Goal: Entertainment & Leisure: Consume media (video, audio)

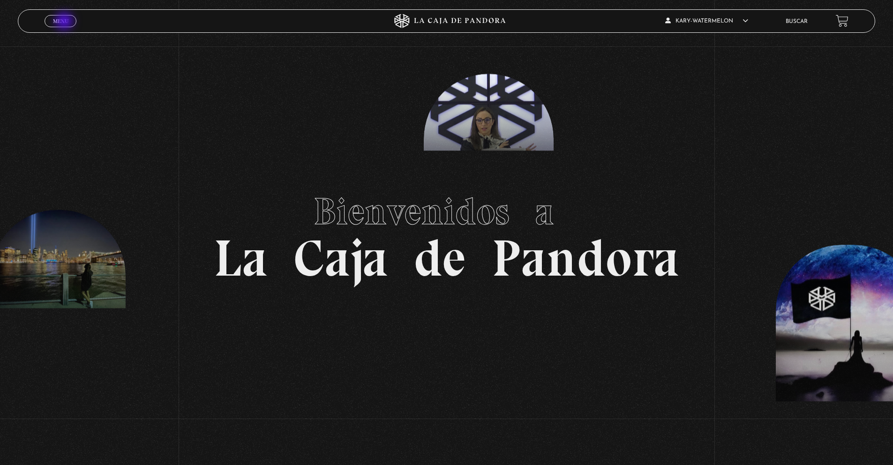
click at [65, 22] on span "Menu" at bounding box center [60, 21] width 15 height 6
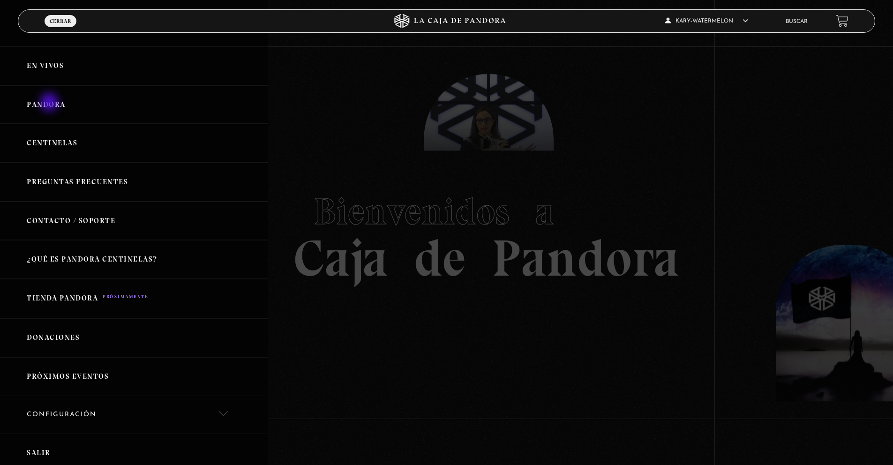
click at [50, 103] on link "Pandora" at bounding box center [134, 104] width 268 height 39
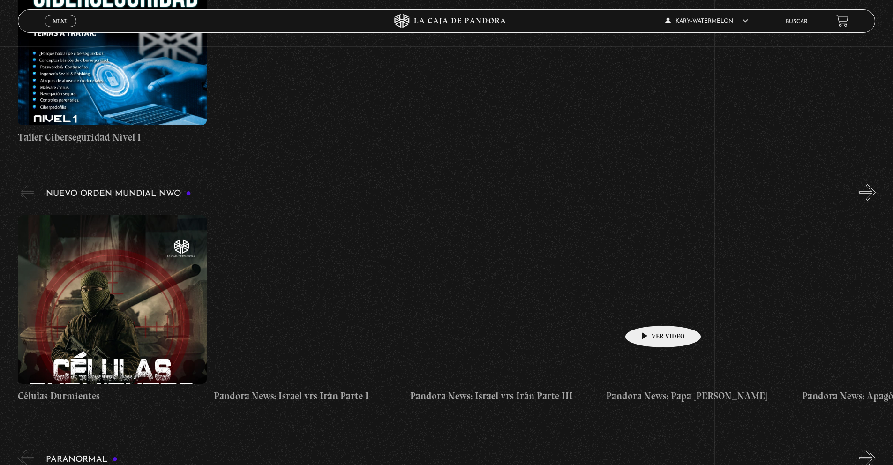
scroll to position [535, 0]
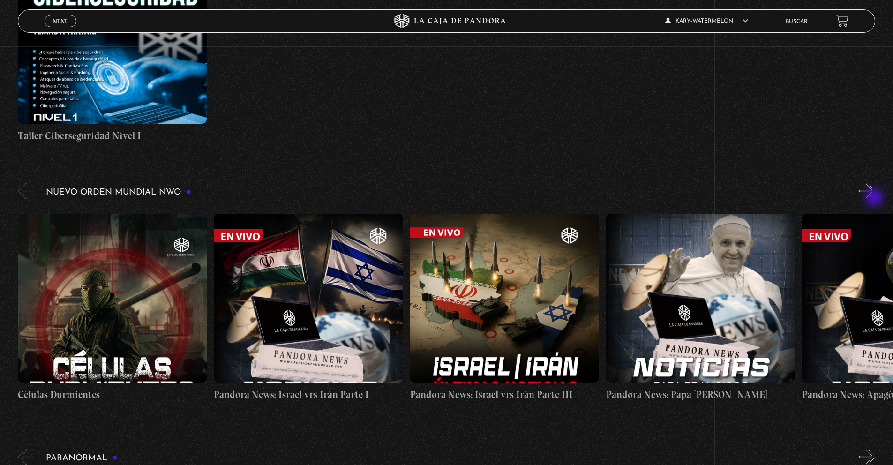
click at [876, 198] on button "»" at bounding box center [868, 191] width 16 height 16
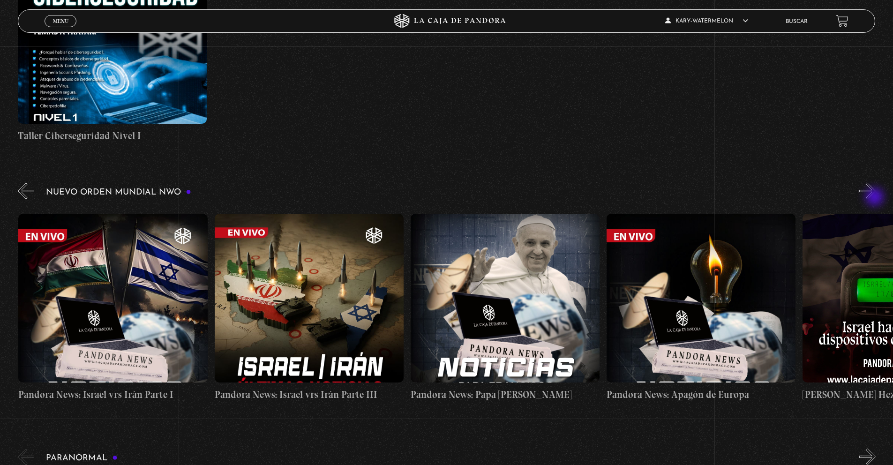
click at [876, 198] on button "»" at bounding box center [868, 191] width 16 height 16
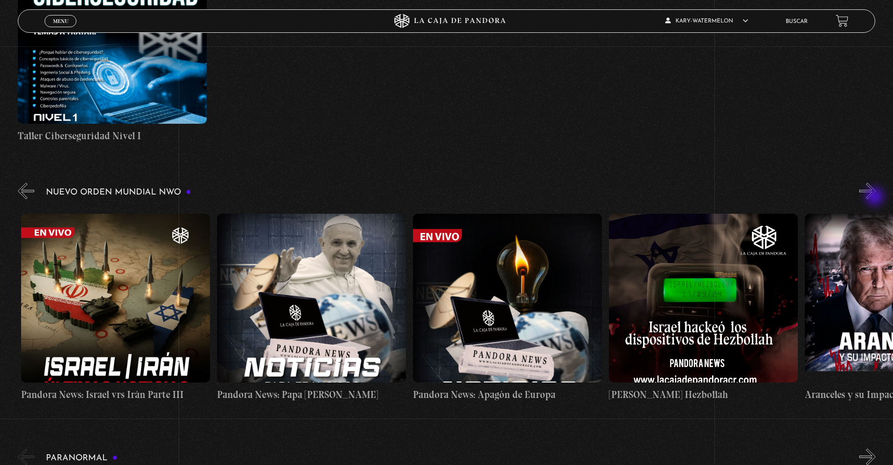
click at [876, 197] on button "»" at bounding box center [868, 191] width 16 height 16
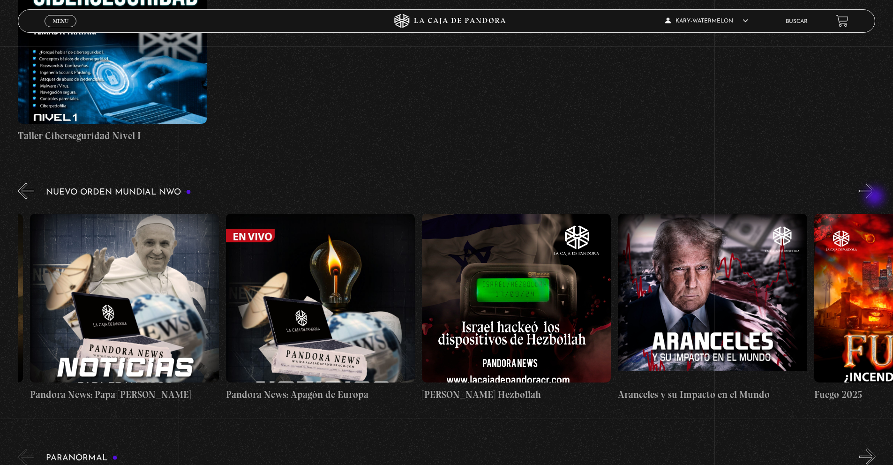
click at [876, 197] on button "»" at bounding box center [868, 191] width 16 height 16
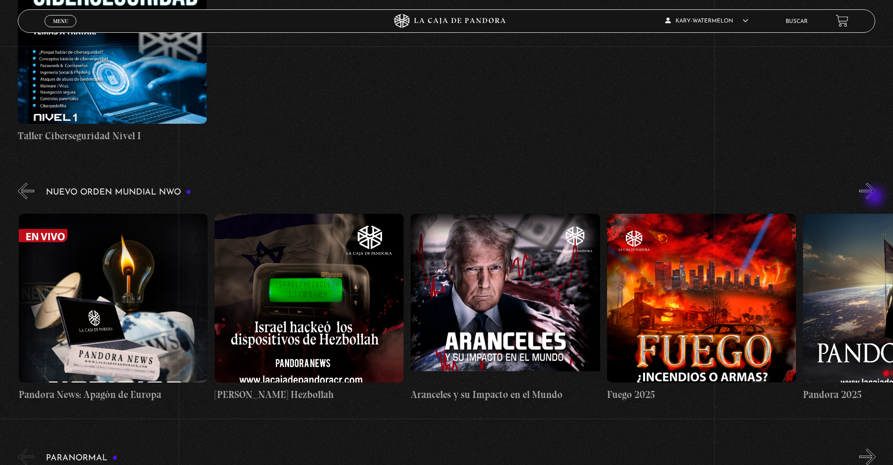
click at [876, 197] on button "»" at bounding box center [868, 191] width 16 height 16
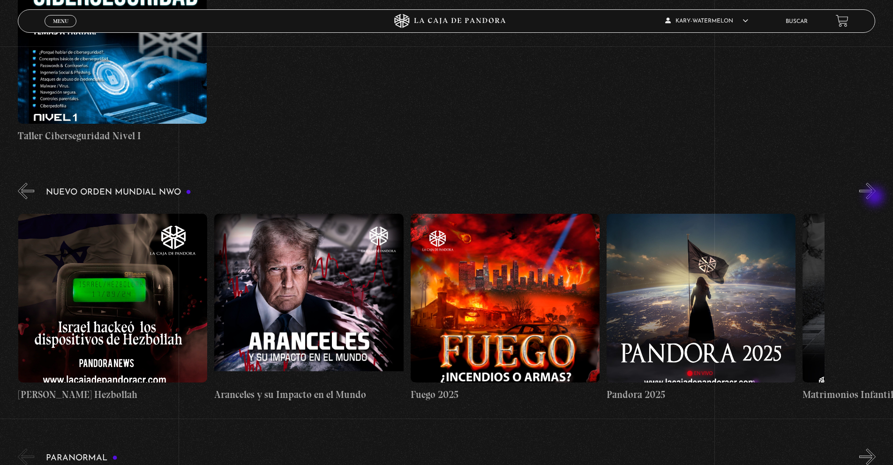
click at [876, 197] on button "»" at bounding box center [868, 191] width 16 height 16
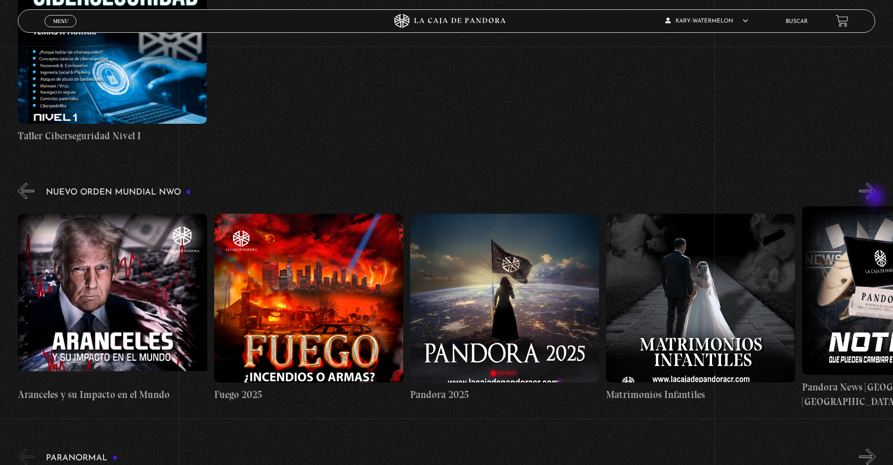
click at [876, 197] on button "»" at bounding box center [868, 191] width 16 height 16
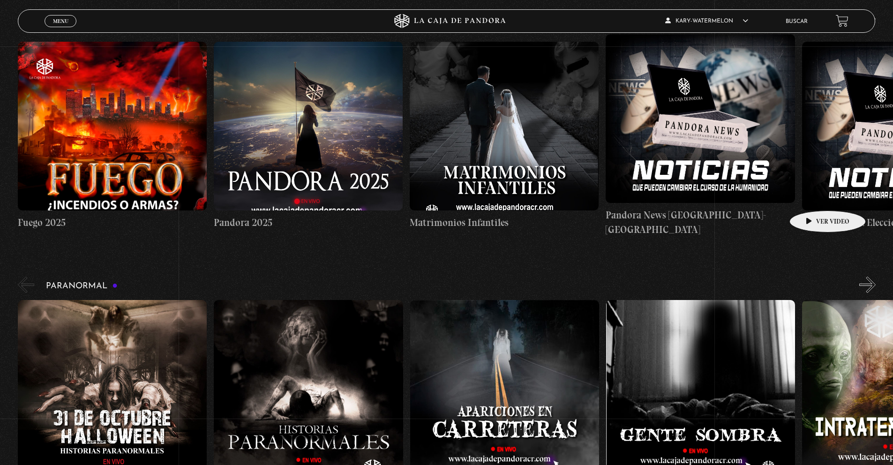
scroll to position [626, 0]
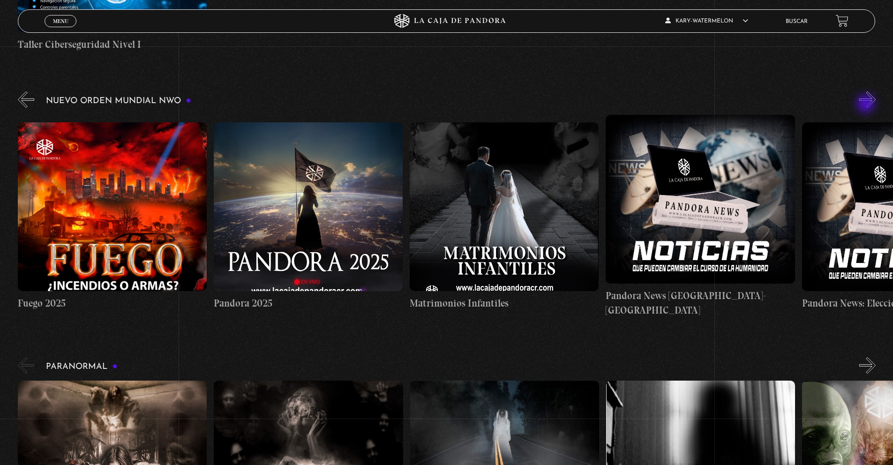
click at [867, 105] on button "»" at bounding box center [868, 99] width 16 height 16
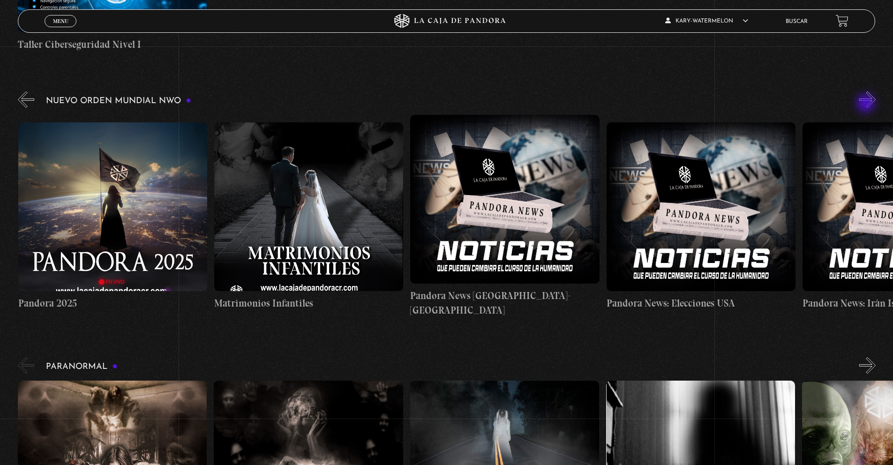
click at [867, 104] on button "»" at bounding box center [868, 99] width 16 height 16
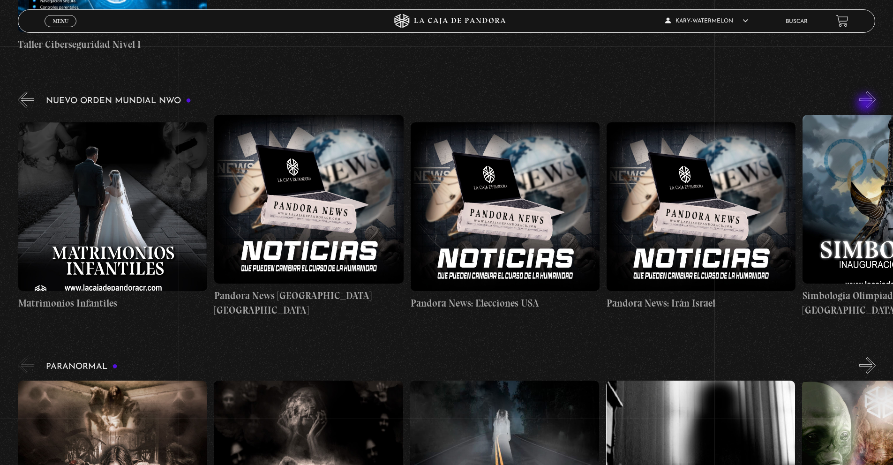
click at [867, 104] on button "»" at bounding box center [868, 99] width 16 height 16
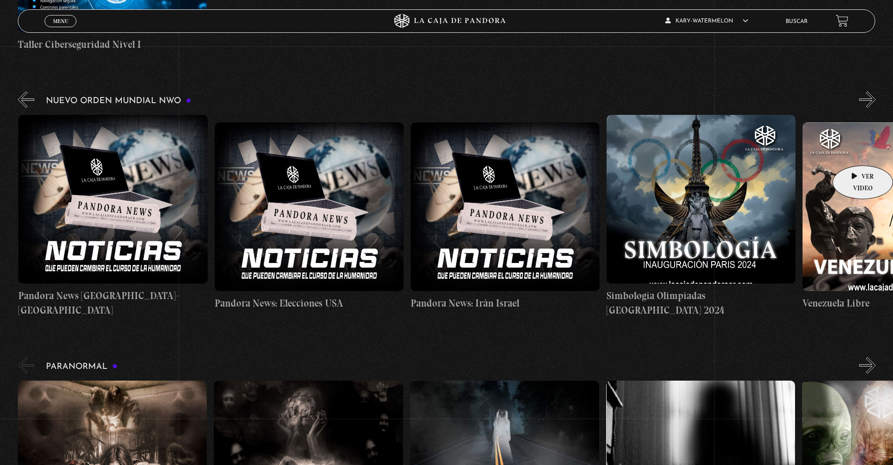
scroll to position [0, 1961]
click at [720, 254] on figure at bounding box center [700, 199] width 189 height 169
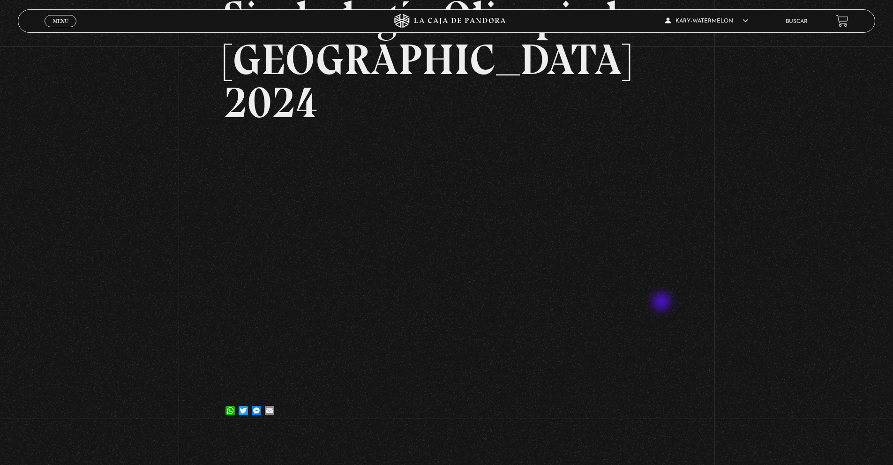
scroll to position [146, 0]
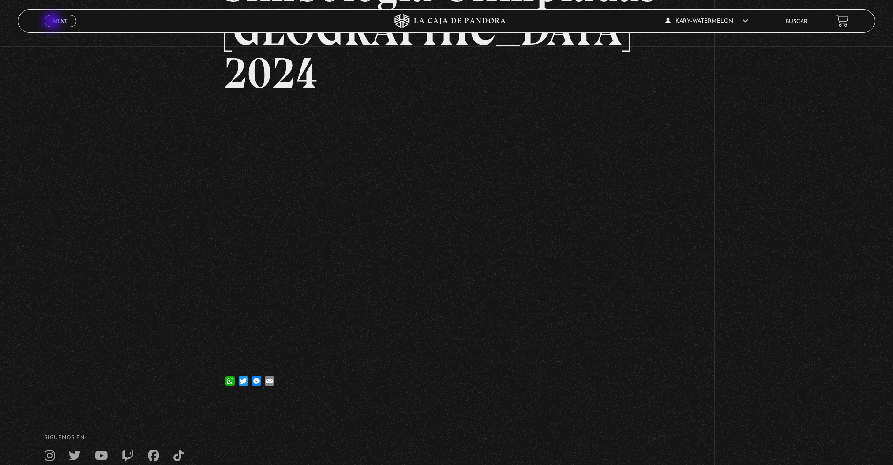
click at [53, 22] on span "Menu" at bounding box center [60, 21] width 15 height 6
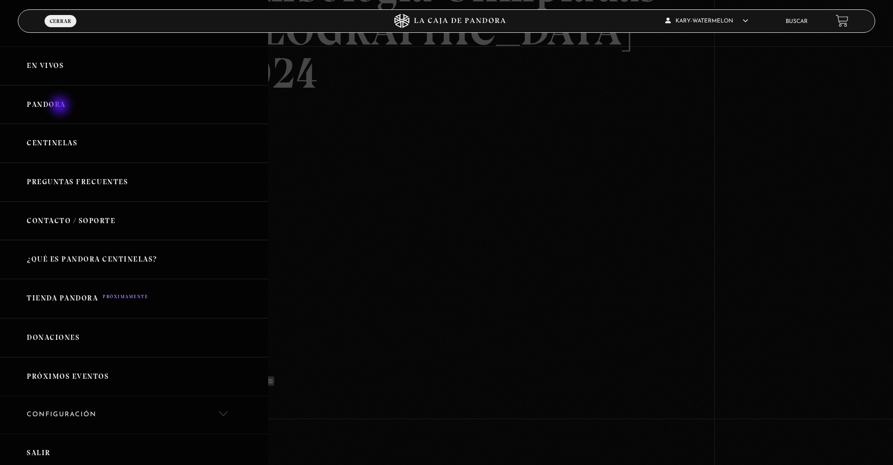
click at [62, 107] on link "Pandora" at bounding box center [134, 104] width 268 height 39
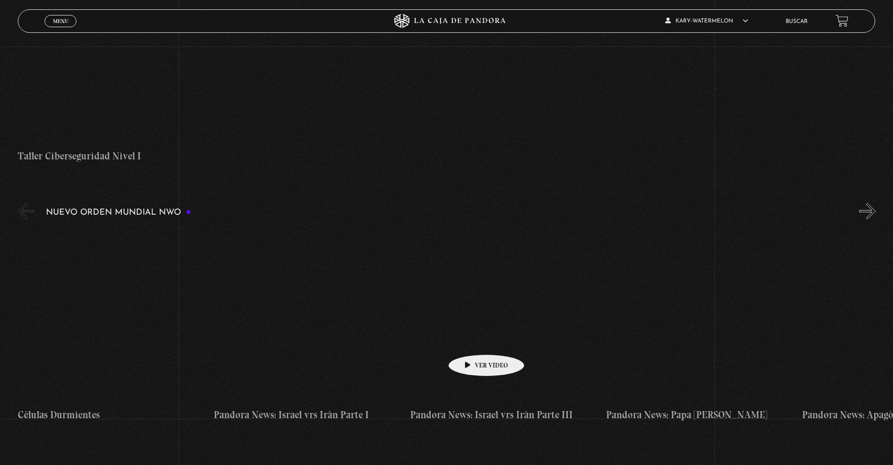
scroll to position [547, 0]
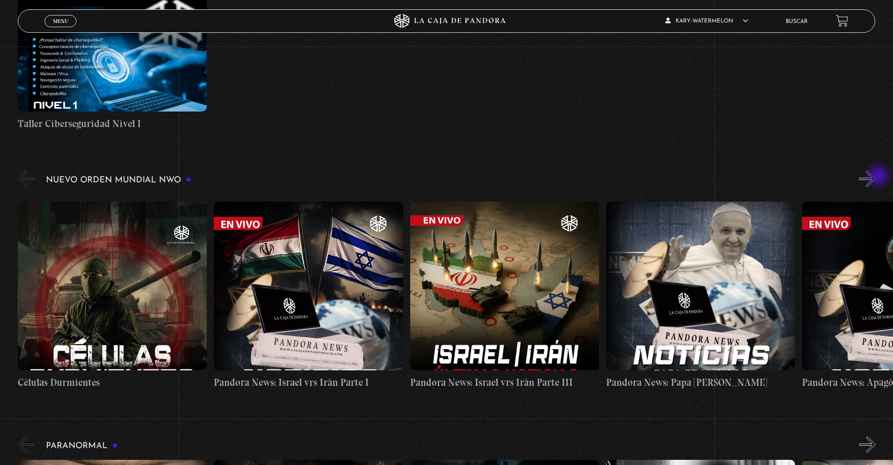
click at [876, 177] on button "»" at bounding box center [868, 179] width 16 height 16
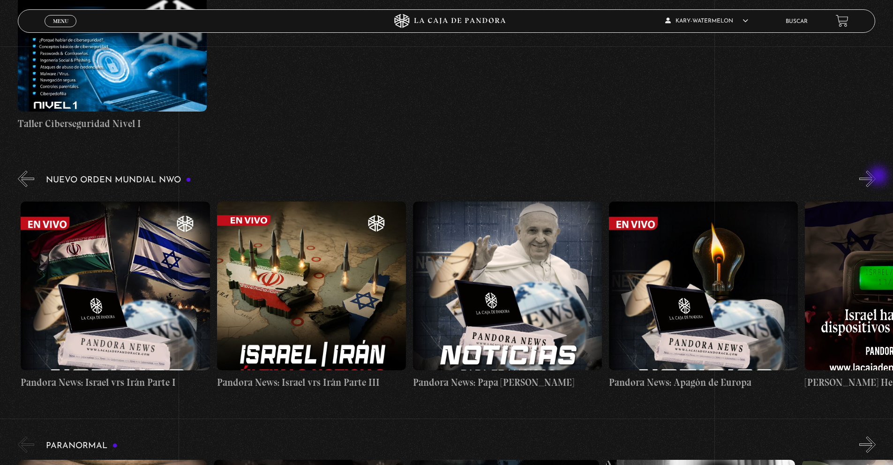
click at [876, 177] on button "»" at bounding box center [868, 179] width 16 height 16
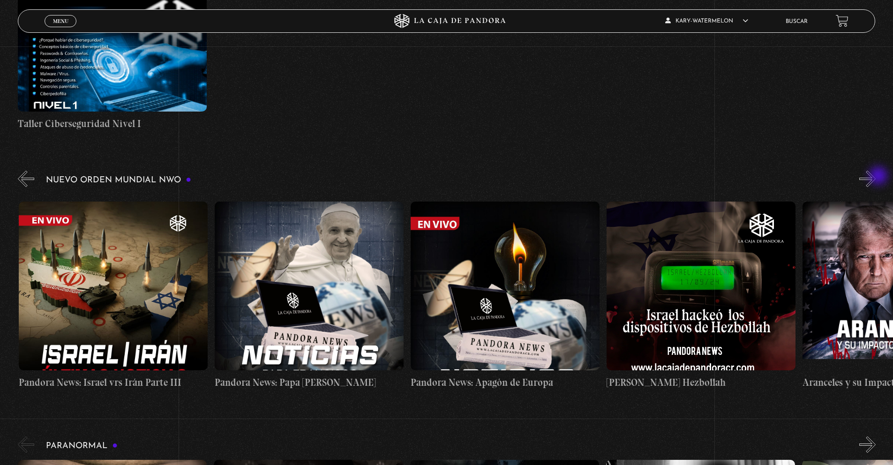
click at [876, 177] on button "»" at bounding box center [868, 179] width 16 height 16
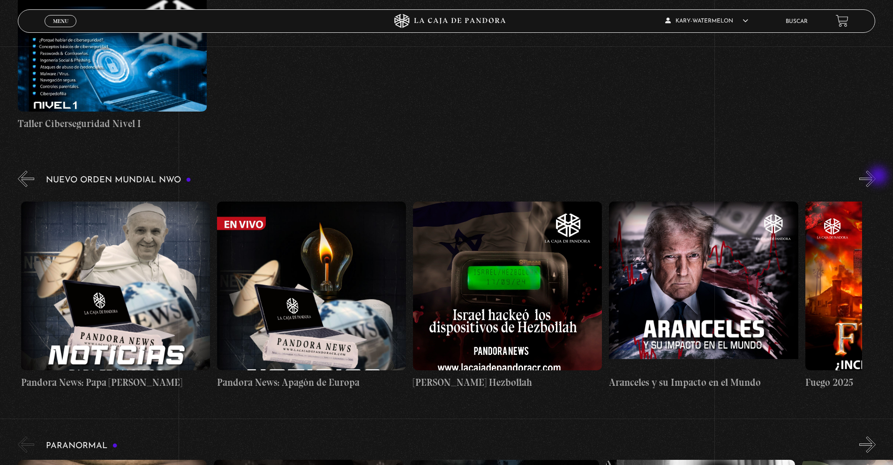
click at [876, 177] on button "»" at bounding box center [868, 179] width 16 height 16
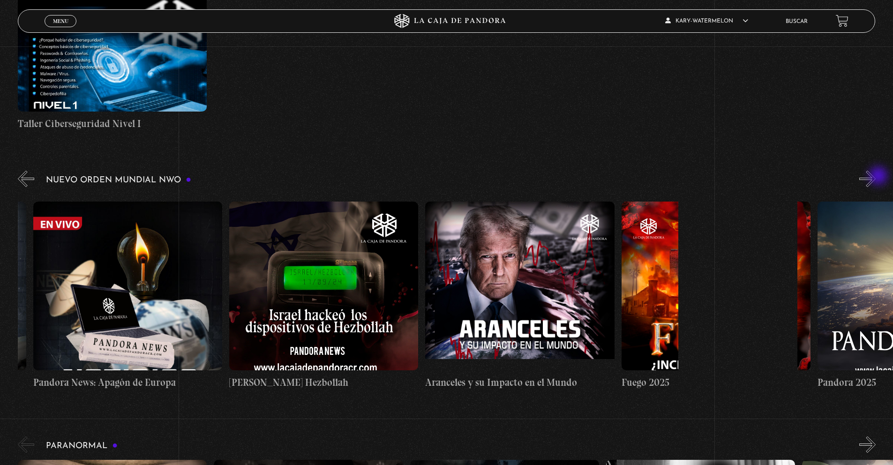
click at [876, 177] on button "»" at bounding box center [868, 179] width 16 height 16
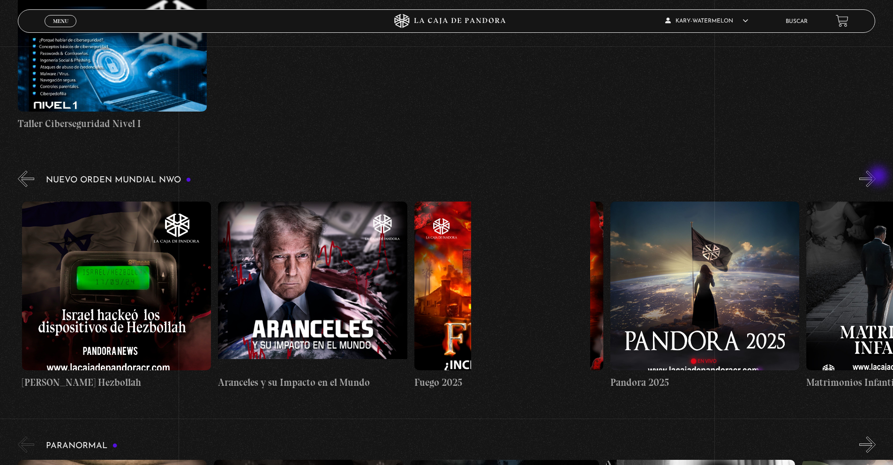
click at [876, 177] on button "»" at bounding box center [868, 179] width 16 height 16
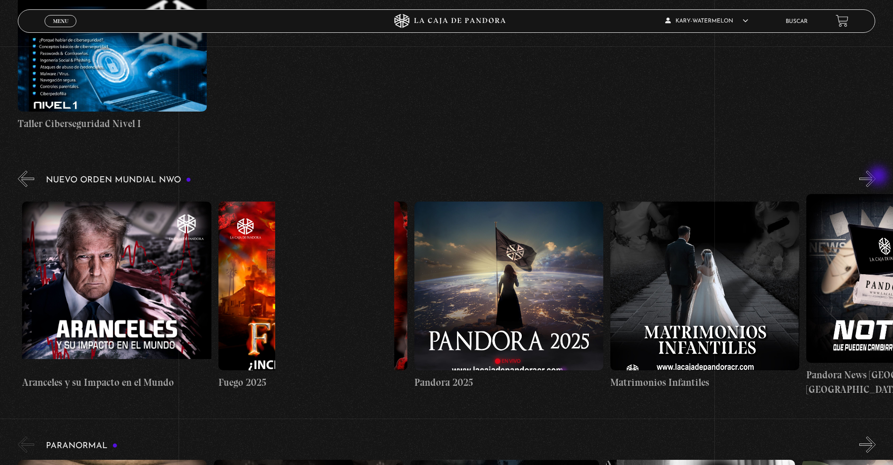
click at [876, 177] on button "»" at bounding box center [868, 179] width 16 height 16
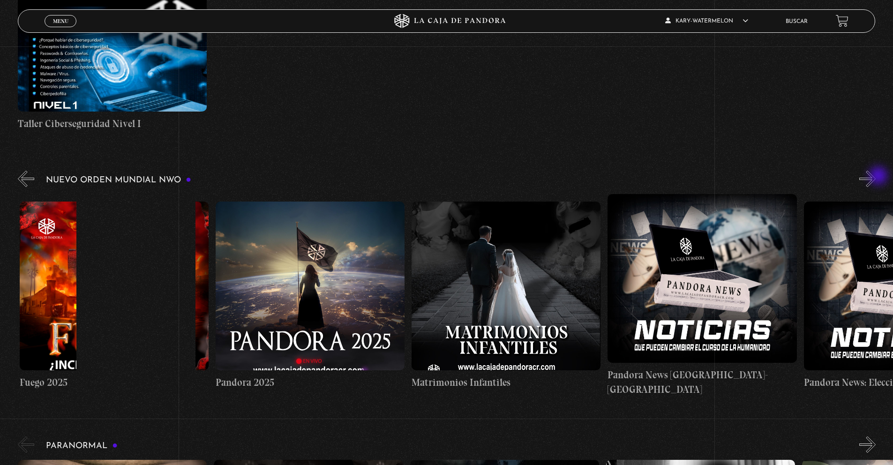
click at [876, 177] on button "»" at bounding box center [868, 179] width 16 height 16
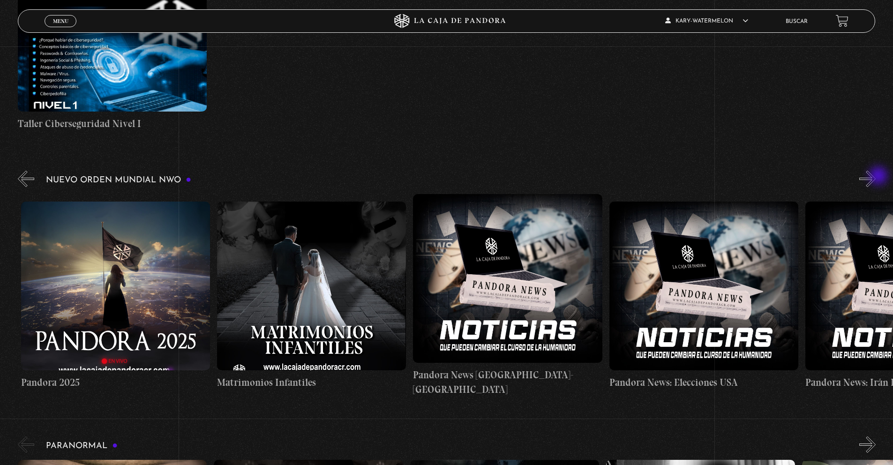
click at [876, 177] on button "»" at bounding box center [868, 179] width 16 height 16
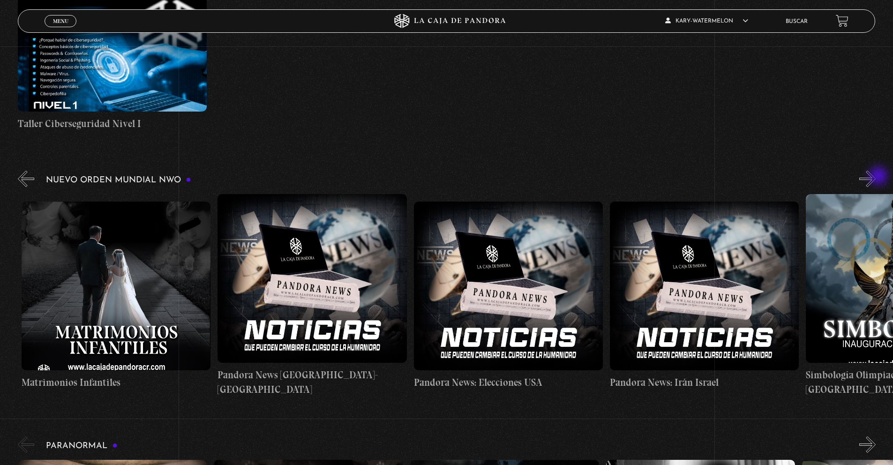
click at [876, 177] on button "»" at bounding box center [868, 179] width 16 height 16
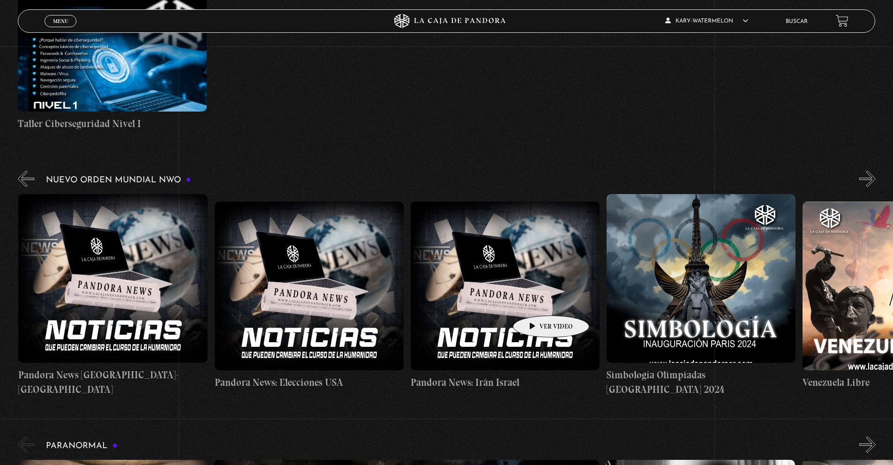
scroll to position [0, 1961]
click at [541, 328] on figure at bounding box center [504, 286] width 189 height 169
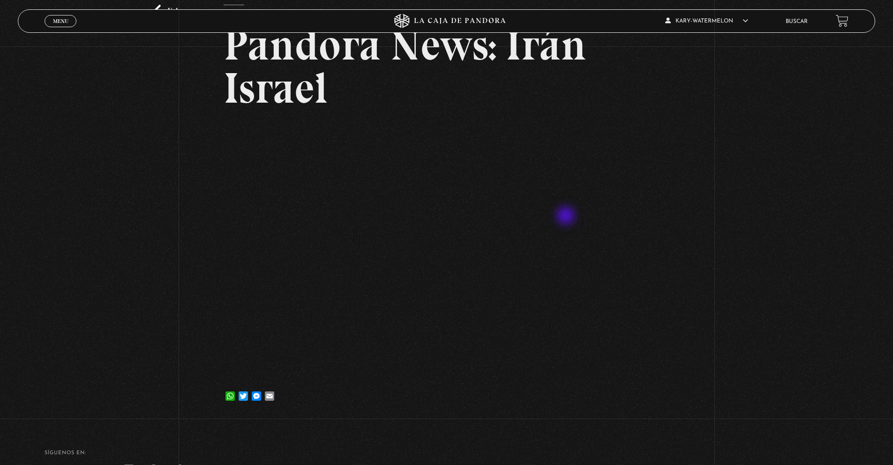
scroll to position [101, 0]
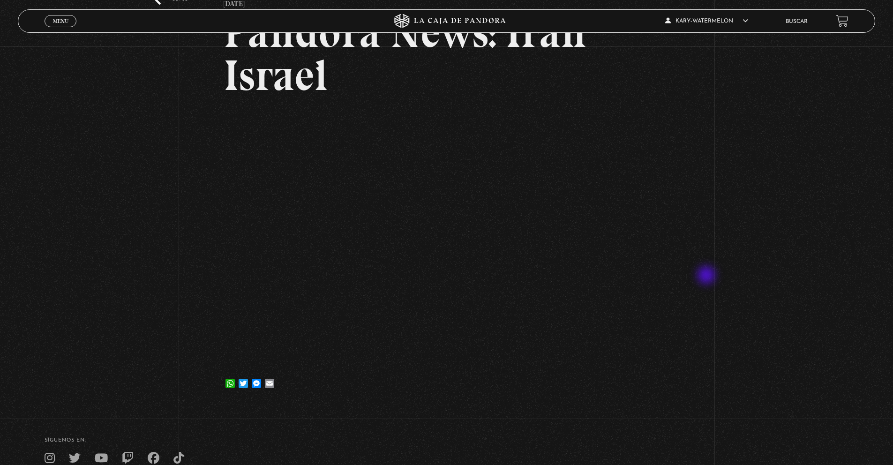
click at [707, 277] on div "Volver [DATE] Pandora News: [GEOGRAPHIC_DATA] [GEOGRAPHIC_DATA] WhatsApp Twitte…" at bounding box center [446, 176] width 893 height 460
